Goal: Check status: Check status

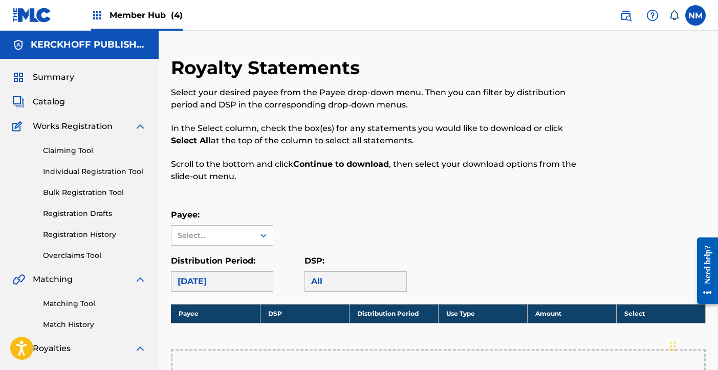
click at [132, 24] on div "Member Hub (4)" at bounding box center [137, 15] width 92 height 30
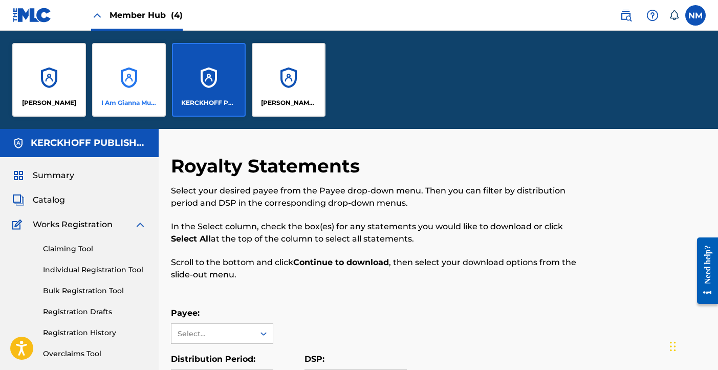
click at [119, 67] on div "I Am Gianna Music" at bounding box center [129, 80] width 74 height 74
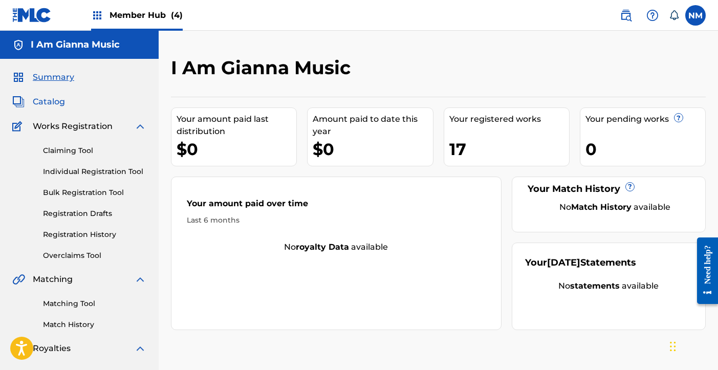
click at [51, 103] on span "Catalog" at bounding box center [49, 102] width 32 height 12
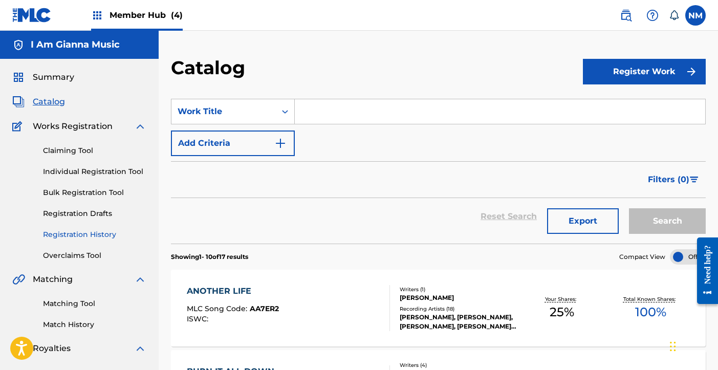
click at [77, 232] on link "Registration History" at bounding box center [94, 234] width 103 height 11
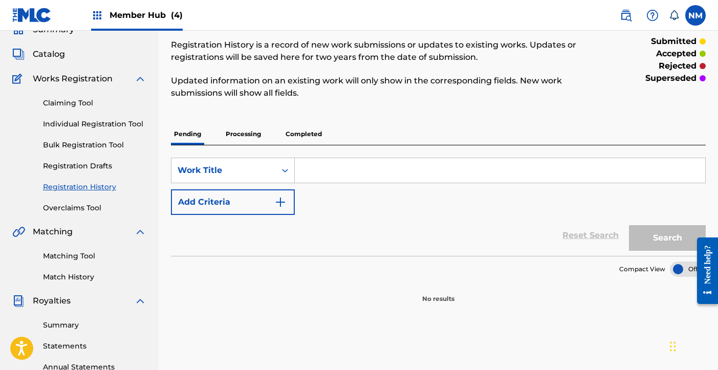
scroll to position [66, 0]
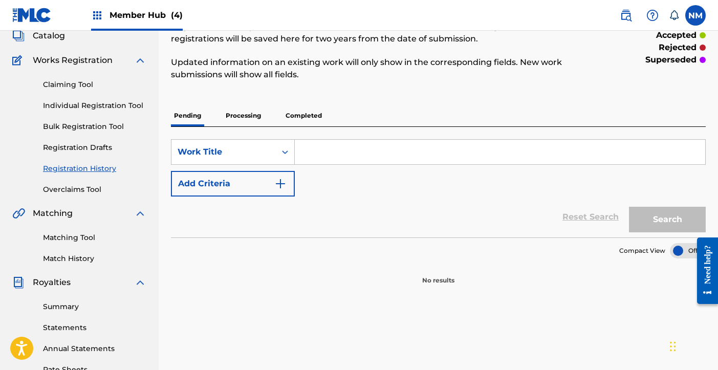
click at [258, 122] on p "Processing" at bounding box center [243, 116] width 41 height 22
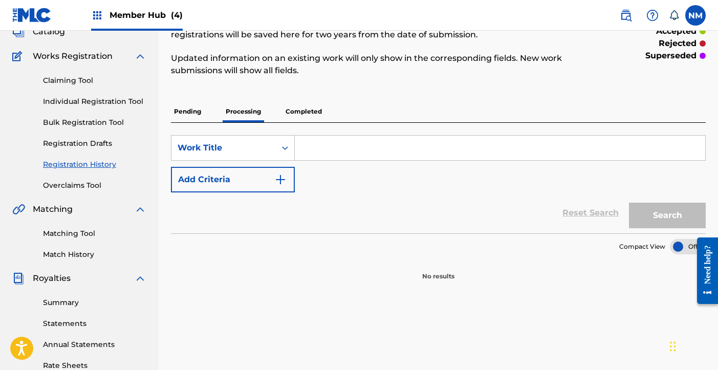
scroll to position [89, 0]
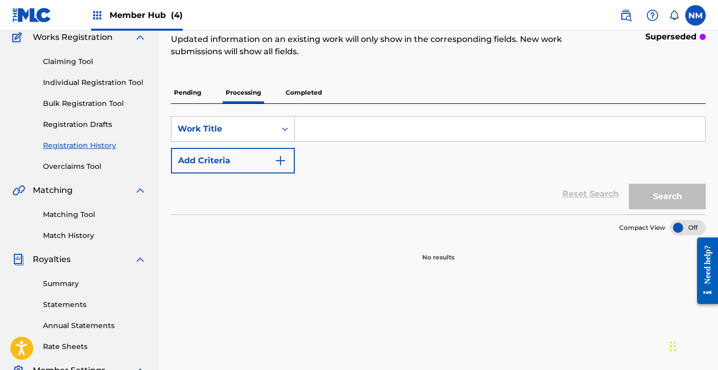
click at [307, 101] on p "Completed" at bounding box center [304, 93] width 42 height 22
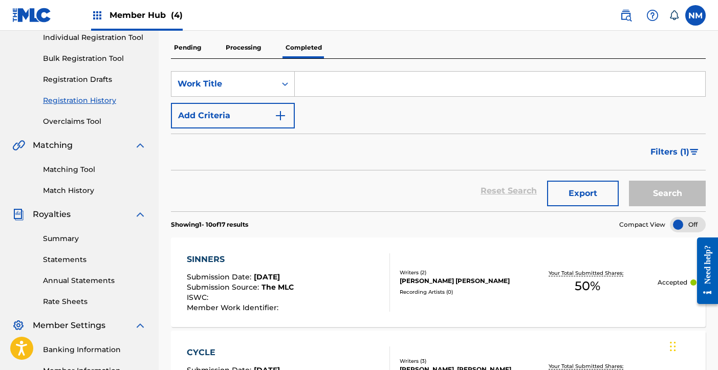
scroll to position [150, 0]
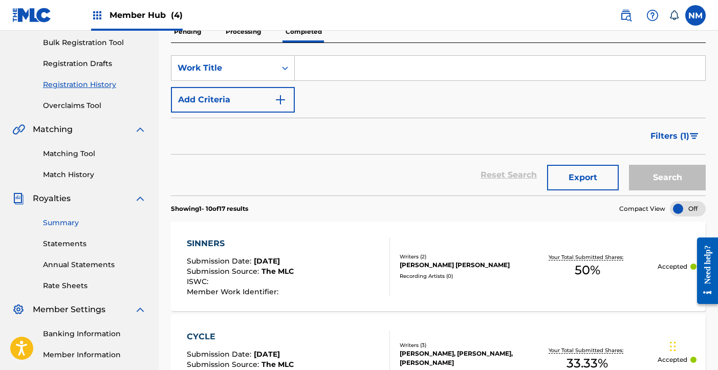
click at [61, 222] on link "Summary" at bounding box center [94, 223] width 103 height 11
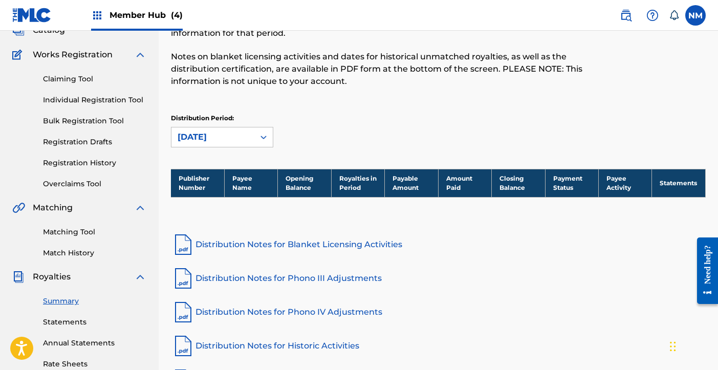
scroll to position [46, 0]
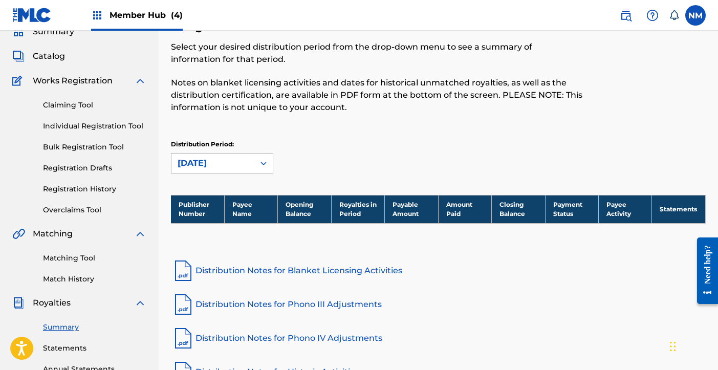
click at [234, 173] on div "[DATE]" at bounding box center [222, 163] width 102 height 20
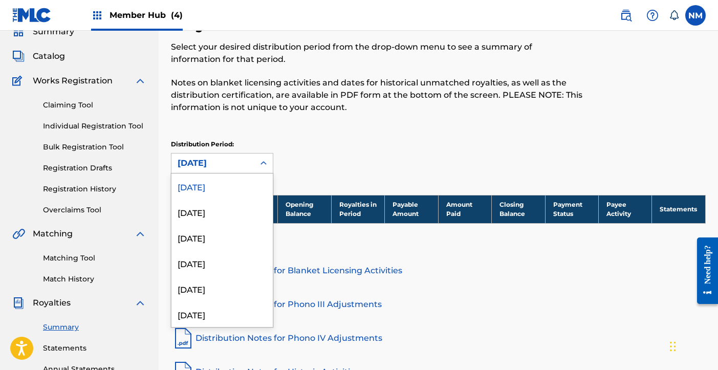
click at [232, 187] on div "[DATE]" at bounding box center [221, 187] width 101 height 26
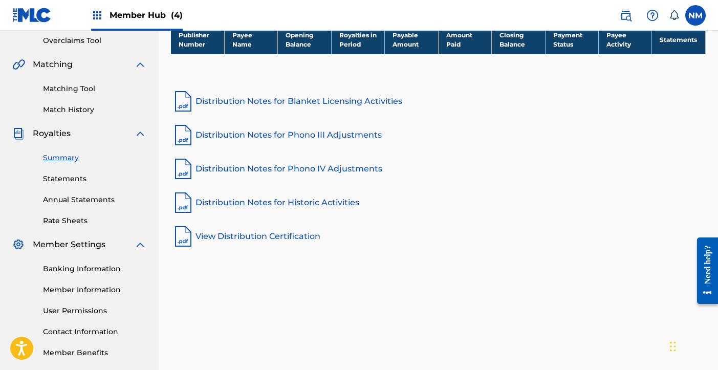
scroll to position [216, 0]
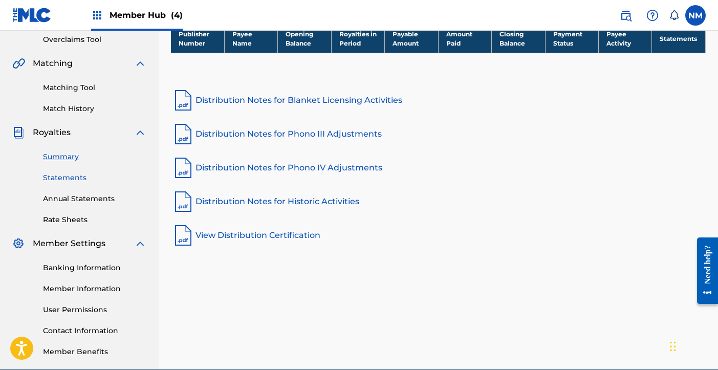
click at [76, 180] on link "Statements" at bounding box center [94, 178] width 103 height 11
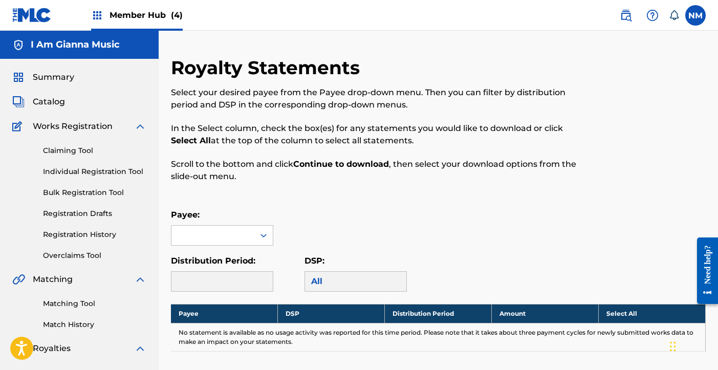
scroll to position [93, 0]
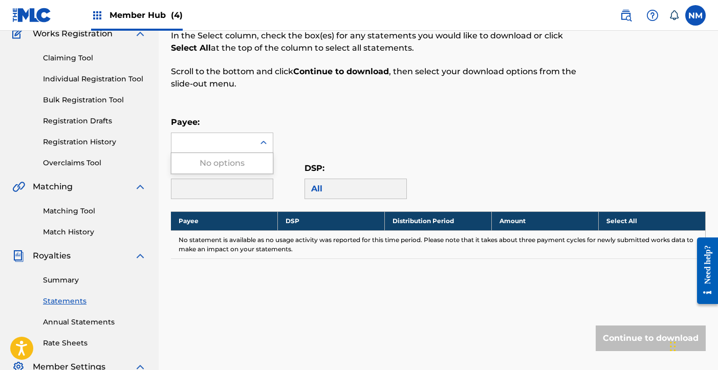
click at [248, 145] on div at bounding box center [212, 142] width 83 height 19
click at [242, 167] on div "No options" at bounding box center [221, 163] width 101 height 20
click at [296, 133] on div "Payee: Use Up and Down to choose options, press Enter to select the currently f…" at bounding box center [438, 134] width 535 height 37
click at [266, 141] on icon at bounding box center [264, 143] width 10 height 10
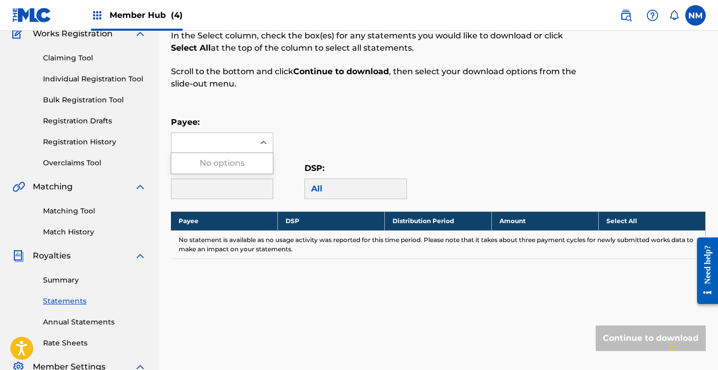
click at [306, 117] on div "Payee: Use Up and Down to choose options, press Enter to select the currently f…" at bounding box center [438, 134] width 535 height 37
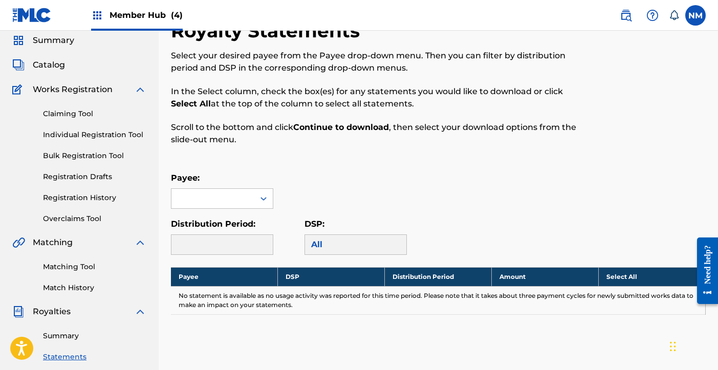
scroll to position [0, 0]
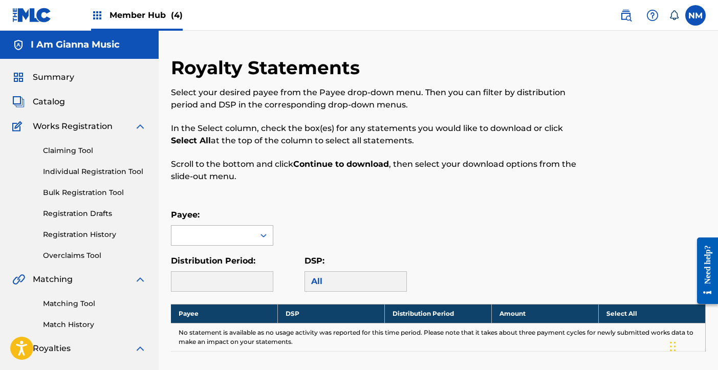
click at [264, 241] on div at bounding box center [263, 235] width 18 height 18
click at [239, 256] on div "No options" at bounding box center [221, 256] width 101 height 20
click at [255, 179] on p "Scroll to the bottom and click Continue to download , then select your download…" at bounding box center [377, 170] width 412 height 25
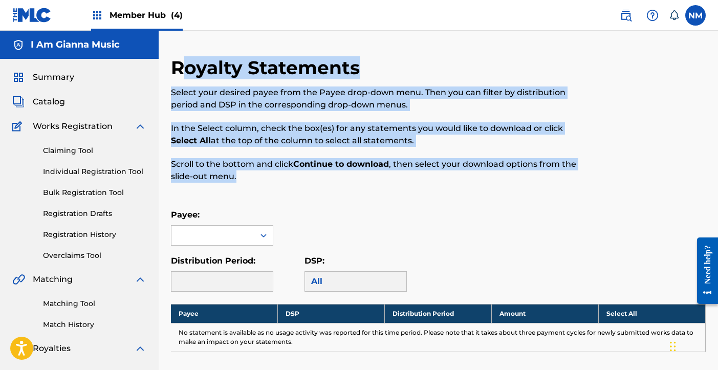
drag, startPoint x: 258, startPoint y: 184, endPoint x: 177, endPoint y: 74, distance: 136.3
click at [177, 74] on div "Royalty Statements Select your desired payee from the Payee drop-down menu. The…" at bounding box center [377, 125] width 412 height 138
click at [242, 173] on p "Scroll to the bottom and click Continue to download , then select your download…" at bounding box center [377, 170] width 412 height 25
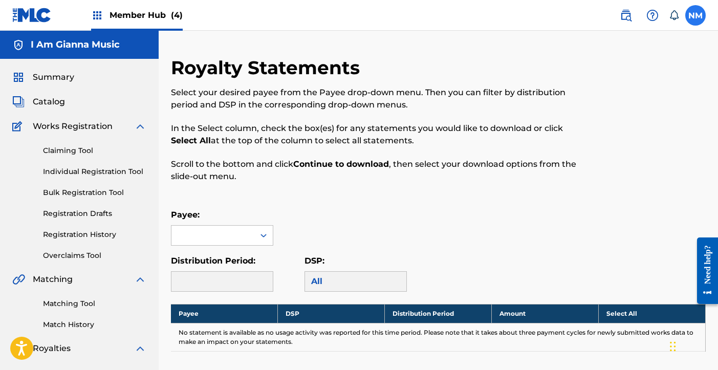
click at [694, 17] on label at bounding box center [695, 15] width 20 height 20
click at [696, 15] on input "NM [PERSON_NAME] [PERSON_NAME][EMAIL_ADDRESS][DOMAIN_NAME] Notification Prefere…" at bounding box center [696, 15] width 0 height 0
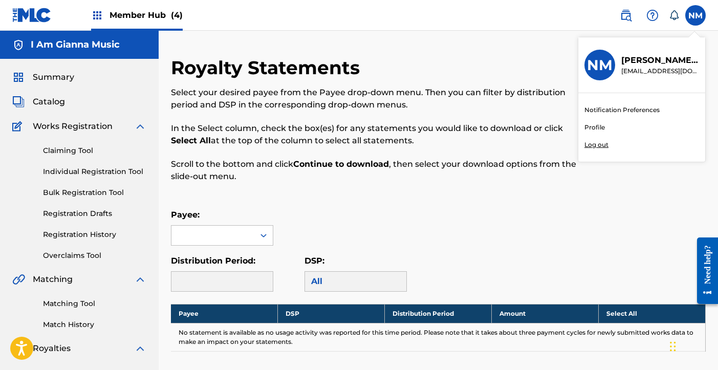
click at [140, 22] on div "Member Hub (4)" at bounding box center [137, 15] width 92 height 30
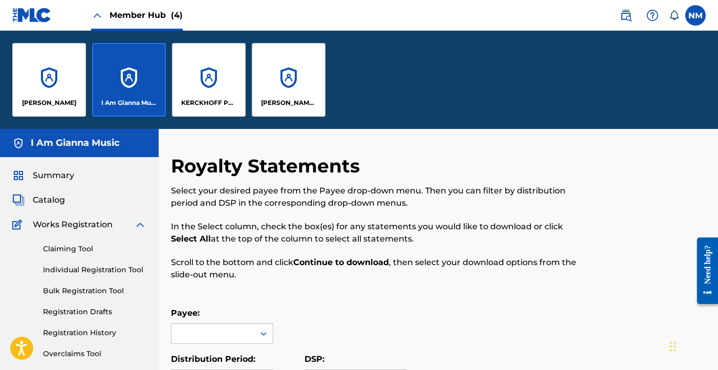
click at [133, 94] on div "I Am Gianna Music" at bounding box center [129, 80] width 74 height 74
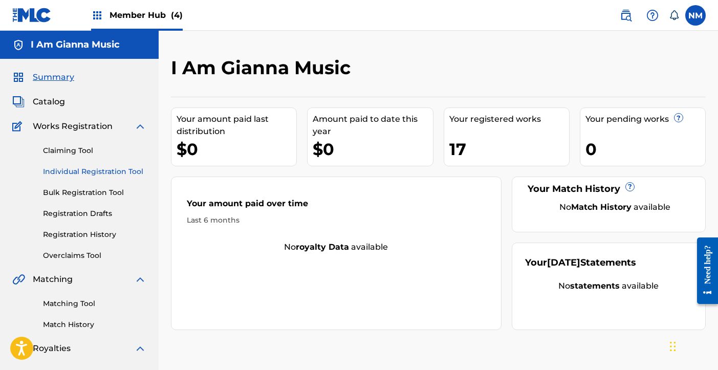
scroll to position [265, 0]
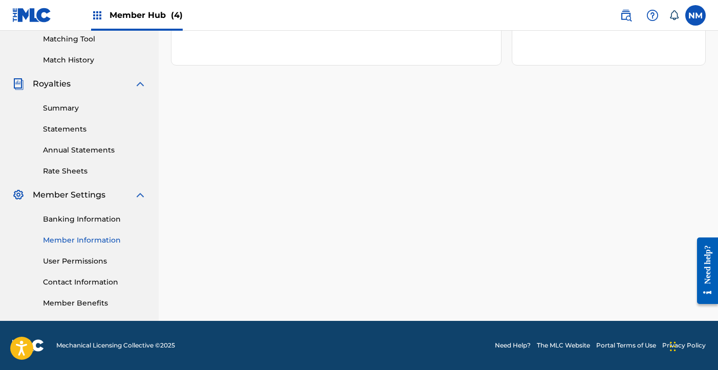
click at [92, 235] on link "Member Information" at bounding box center [94, 240] width 103 height 11
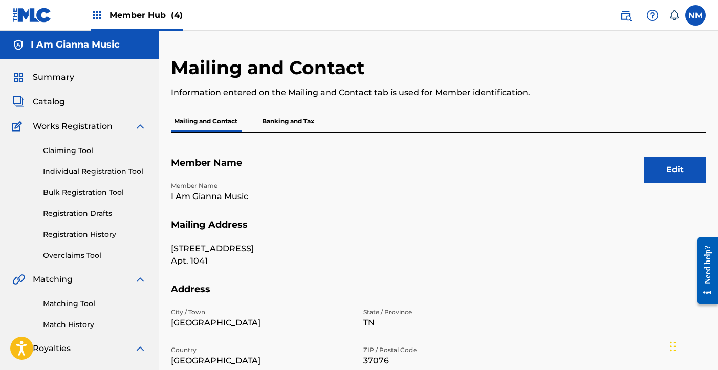
click at [293, 126] on p "Banking and Tax" at bounding box center [288, 122] width 58 height 22
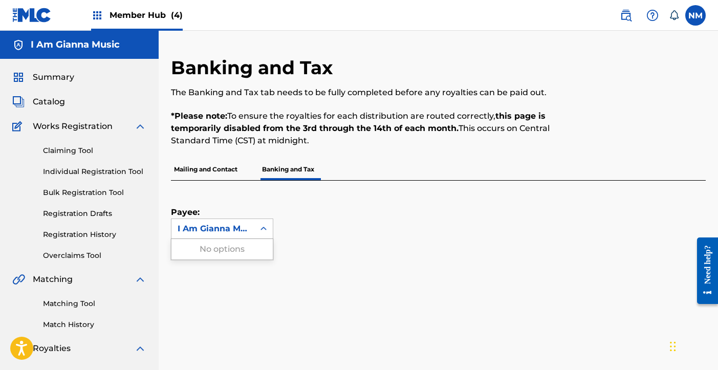
click at [247, 233] on div "I Am Gianna Music" at bounding box center [213, 229] width 71 height 12
click at [278, 224] on div "Payee: I Am Gianna Music" at bounding box center [426, 210] width 510 height 58
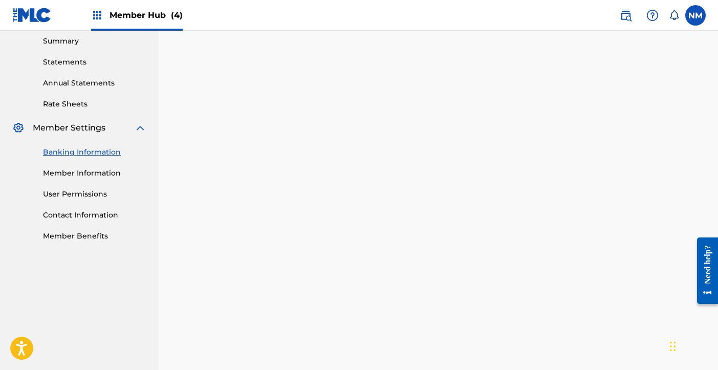
scroll to position [331, 0]
click at [7, 285] on nav "I Am Gianna Music Summary Catalog Works Registration Claiming Tool Individual R…" at bounding box center [79, 109] width 159 height 819
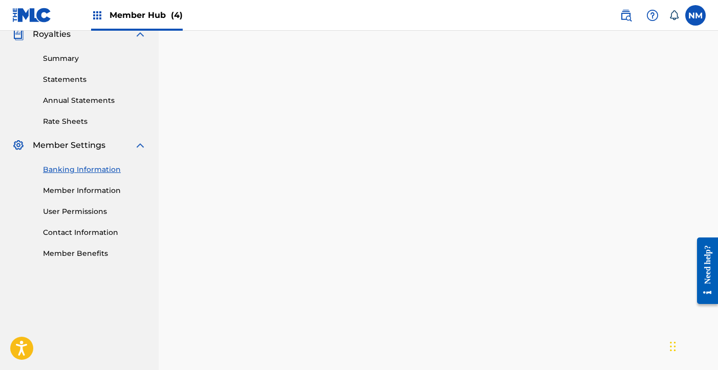
scroll to position [293, 0]
